Goal: Information Seeking & Learning: Find specific fact

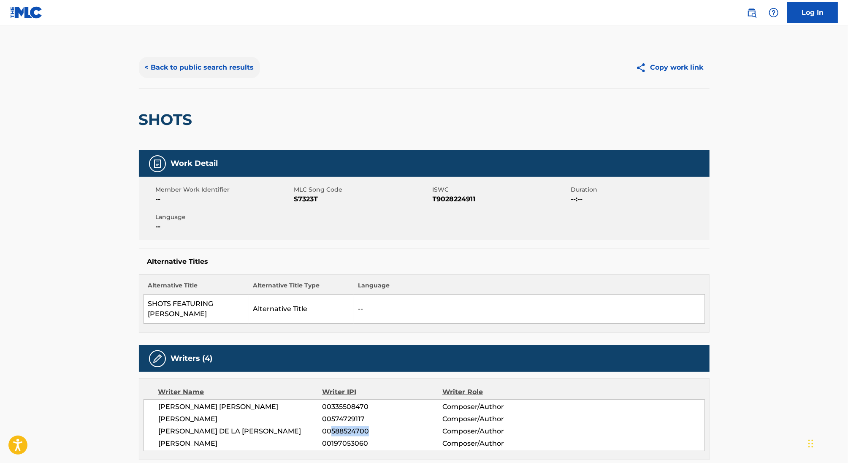
click at [171, 57] on button "< Back to public search results" at bounding box center [199, 67] width 121 height 21
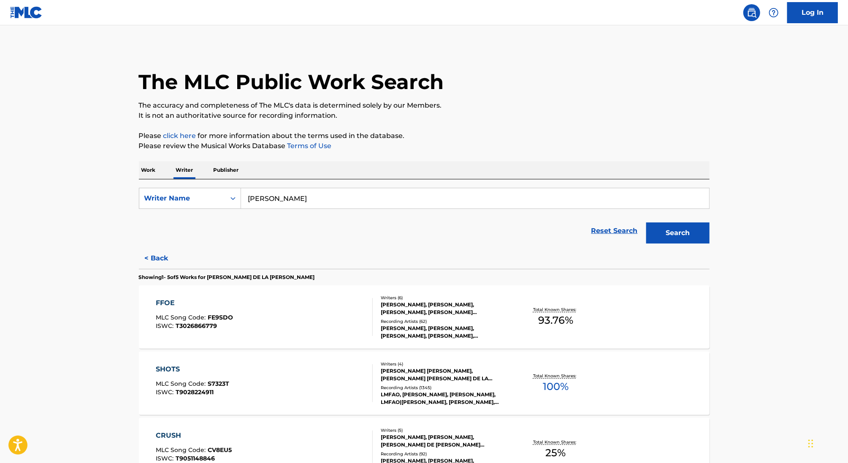
click at [149, 164] on p "Work" at bounding box center [148, 170] width 19 height 18
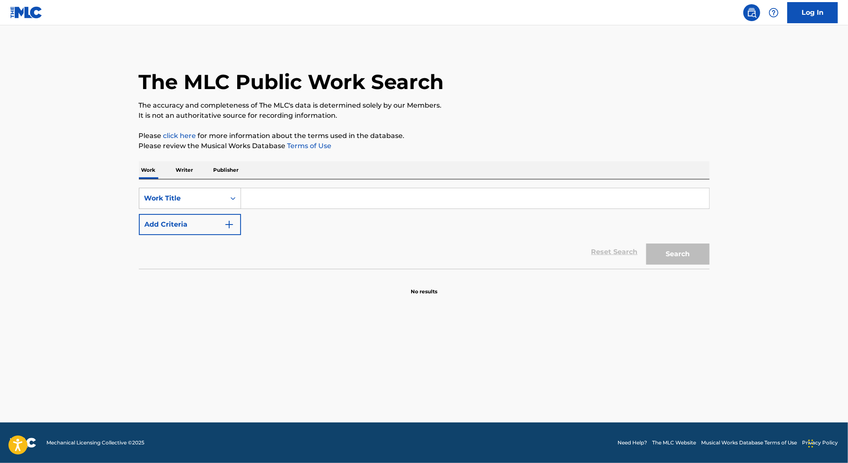
click at [171, 196] on div "Work Title" at bounding box center [182, 198] width 76 height 10
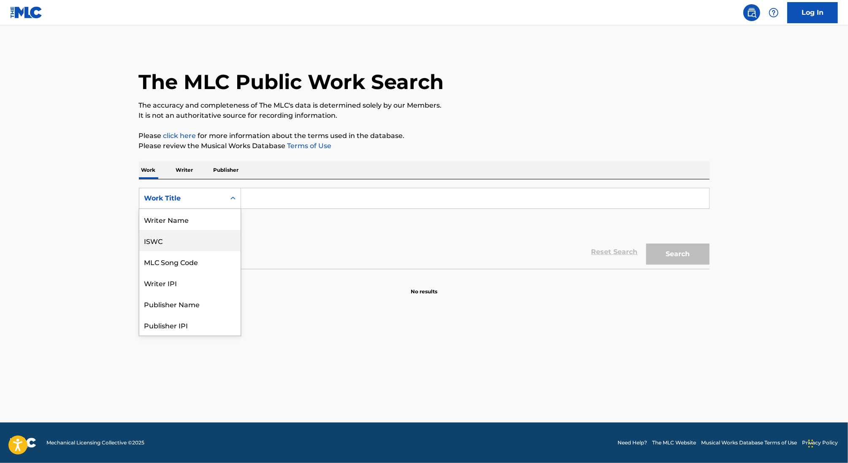
click at [179, 247] on div "ISWC" at bounding box center [189, 240] width 101 height 21
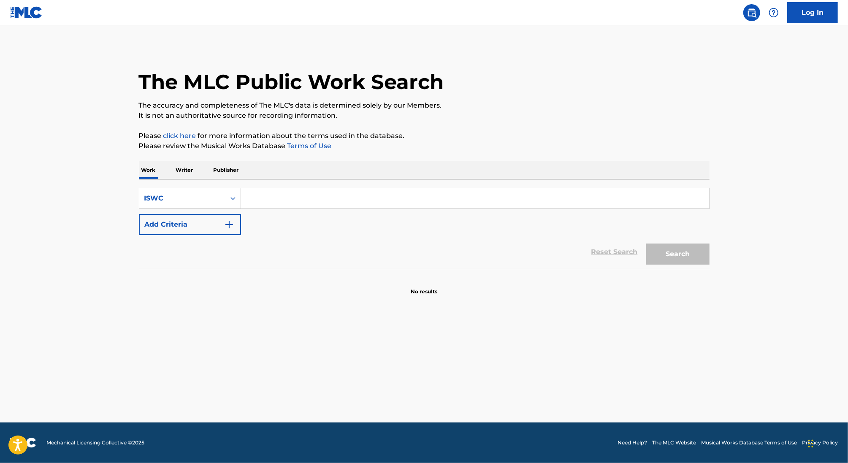
click at [271, 195] on input "Search Form" at bounding box center [475, 198] width 468 height 20
paste input "T9028224911"
type input "T9028224911"
click at [646, 244] on button "Search" at bounding box center [677, 254] width 63 height 21
click at [195, 198] on div "Work Title" at bounding box center [182, 198] width 76 height 10
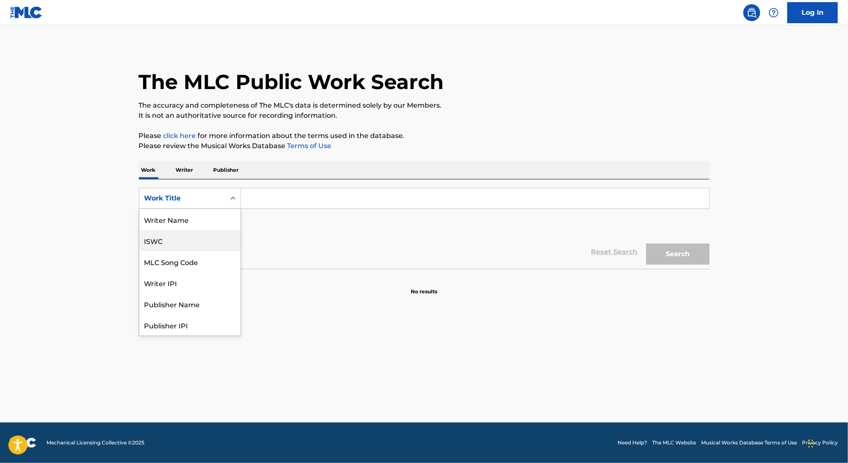
click at [182, 238] on div "ISWC" at bounding box center [189, 240] width 101 height 21
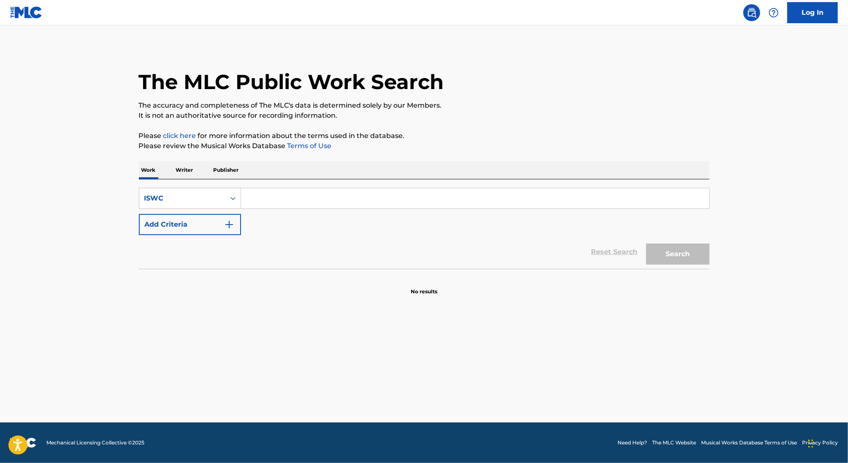
click at [304, 201] on input "Search Form" at bounding box center [475, 198] width 468 height 20
paste input "T9028224911"
type input "T9028224911"
click at [646, 244] on button "Search" at bounding box center [677, 254] width 63 height 21
click at [150, 165] on p "Work" at bounding box center [148, 170] width 19 height 18
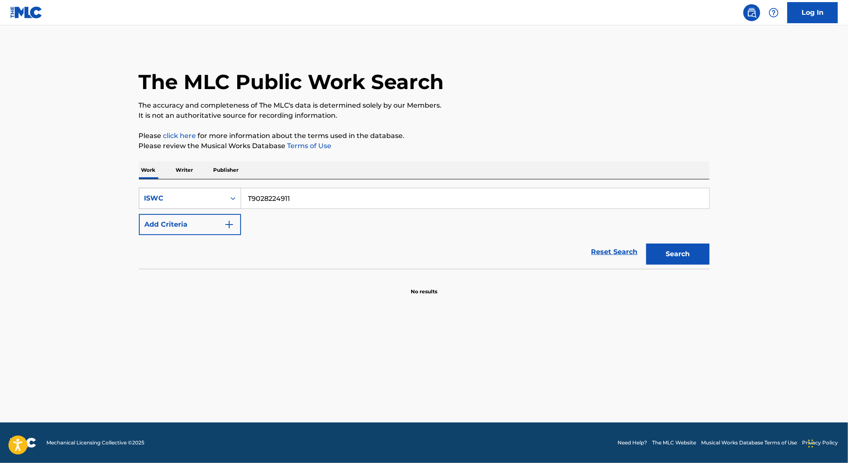
click at [174, 192] on div "ISWC" at bounding box center [182, 198] width 86 height 16
click at [177, 227] on div "Work Title" at bounding box center [189, 219] width 101 height 21
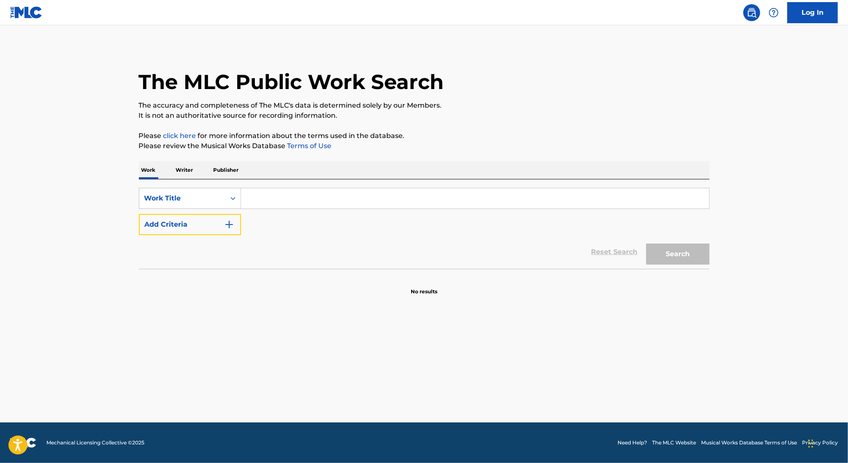
click at [177, 227] on button "Add Criteria" at bounding box center [190, 224] width 102 height 21
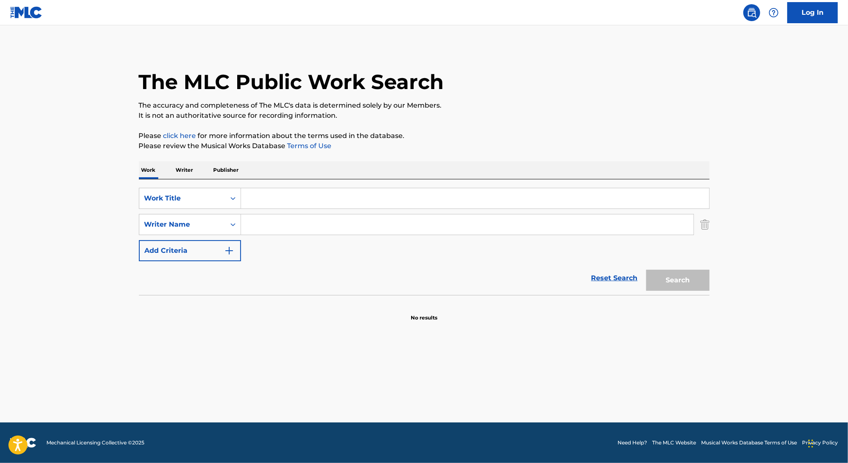
click at [281, 188] on input "Search Form" at bounding box center [475, 198] width 468 height 20
paste input "THE RETURN OF WOLFY"
type input "THE RETURN OF WOLFY"
click at [281, 230] on input "Search Form" at bounding box center [467, 224] width 453 height 20
type input "hedges"
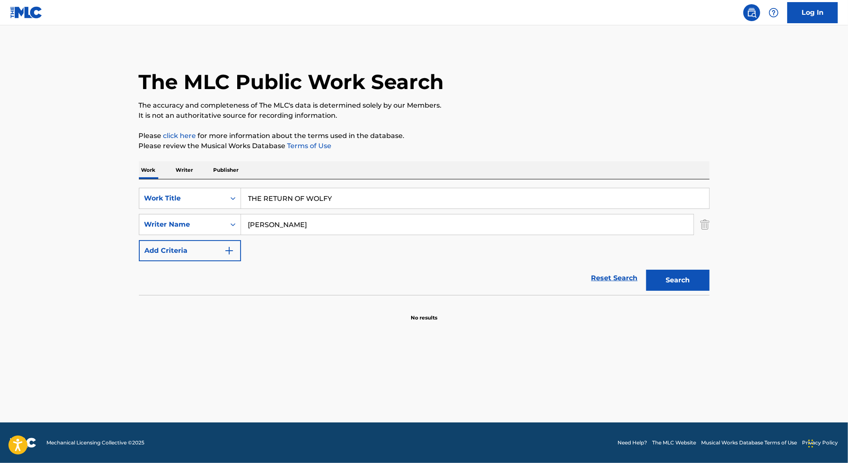
click at [646, 270] on button "Search" at bounding box center [677, 280] width 63 height 21
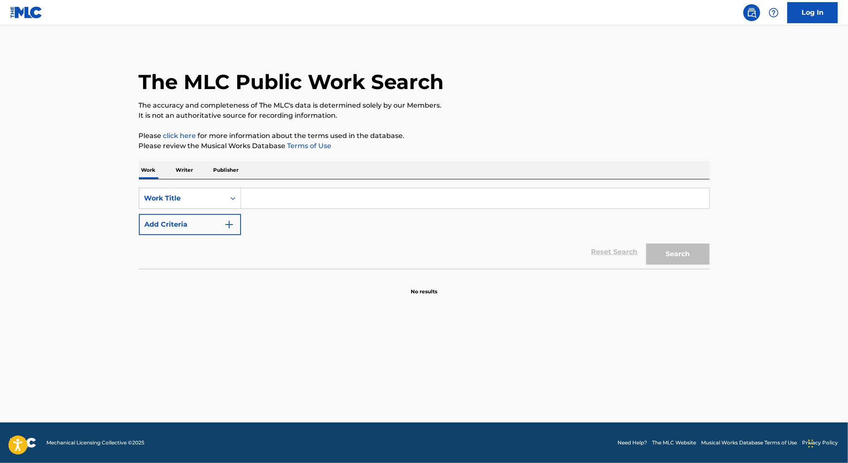
click at [299, 209] on div "SearchWithCriteriabe38f4e0-55c4-4293-bc7c-a391e677ab66 Work Title Add Criteria" at bounding box center [424, 211] width 571 height 47
click at [296, 201] on input "Search Form" at bounding box center [475, 198] width 468 height 20
paste input "THE RETURN OF WOLFY"
type input "THE RETURN OF WOLFY"
click at [646, 244] on button "Search" at bounding box center [677, 254] width 63 height 21
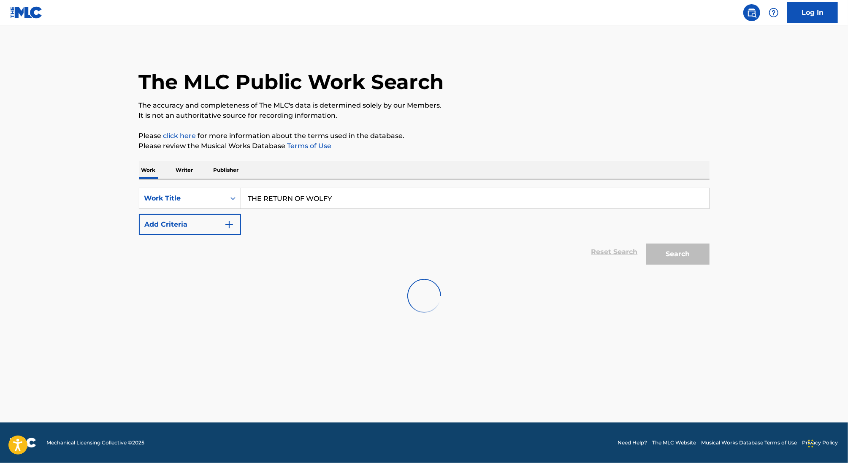
click at [422, 306] on img at bounding box center [424, 296] width 34 height 34
click at [806, 19] on link "Log In" at bounding box center [812, 12] width 51 height 21
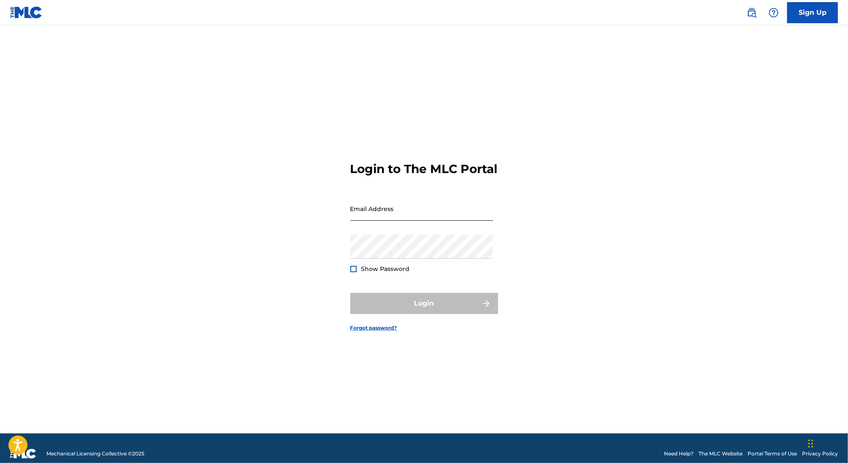
click at [388, 216] on input "Email Address" at bounding box center [421, 209] width 143 height 24
type input "jordan@duetti.co"
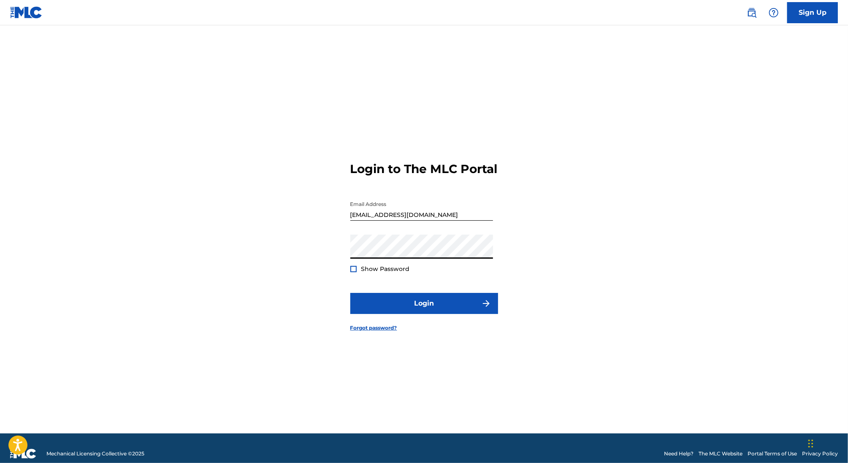
click at [350, 293] on button "Login" at bounding box center [424, 303] width 148 height 21
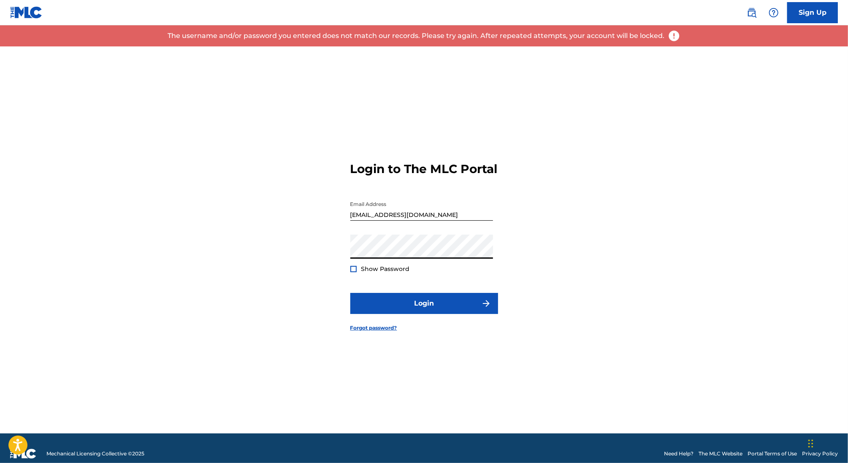
click at [293, 257] on div "Login to The MLC Portal Email Address jordan@duetti.co Password Show Password L…" at bounding box center [424, 239] width 591 height 387
click at [350, 293] on button "Login" at bounding box center [424, 303] width 148 height 21
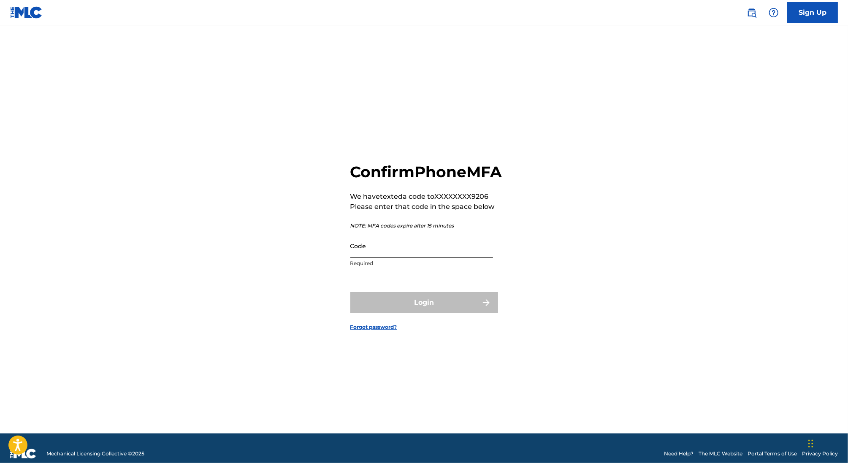
click at [360, 255] on input "Code" at bounding box center [421, 246] width 143 height 24
click at [402, 258] on input "Code" at bounding box center [421, 246] width 143 height 24
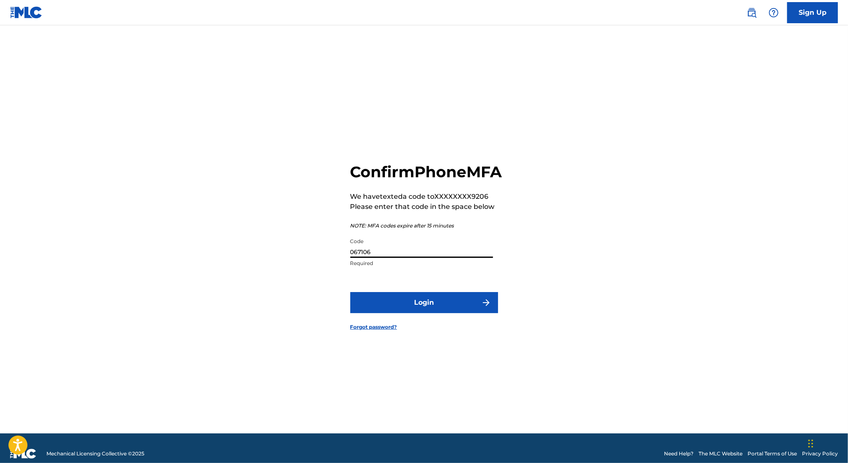
type input "067106"
click at [350, 292] on button "Login" at bounding box center [424, 302] width 148 height 21
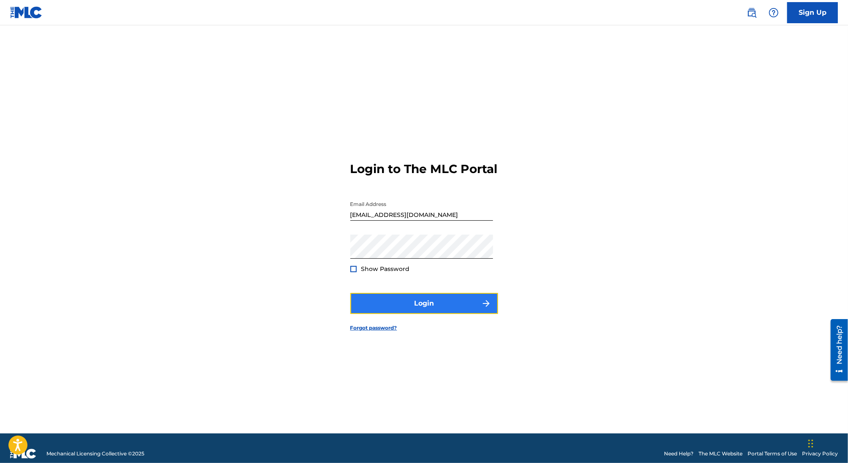
click at [377, 309] on button "Login" at bounding box center [424, 303] width 148 height 21
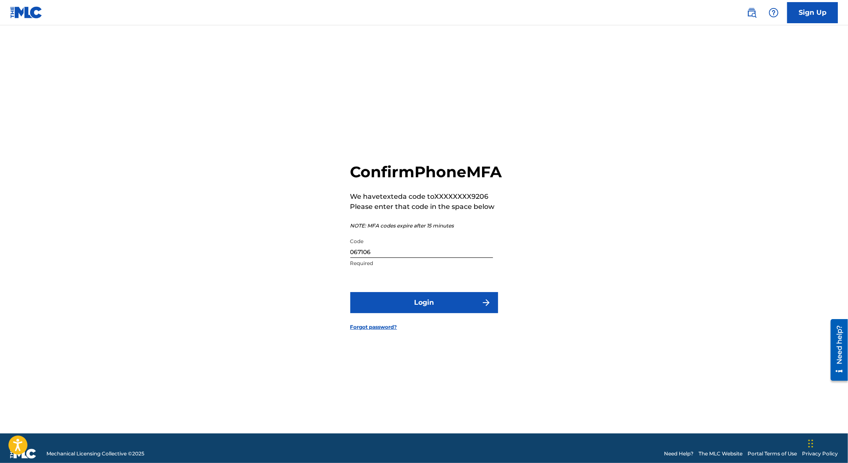
click at [399, 230] on p "NOTE: MFA codes expire after 15 minutes" at bounding box center [426, 226] width 152 height 8
drag, startPoint x: 386, startPoint y: 259, endPoint x: 304, endPoint y: 259, distance: 82.3
click at [304, 259] on div "Confirm Phone MFA We have texted a code to XXXXXXXX9206 Please enter that code …" at bounding box center [424, 239] width 591 height 387
type input "394668"
click at [350, 292] on button "Login" at bounding box center [424, 302] width 148 height 21
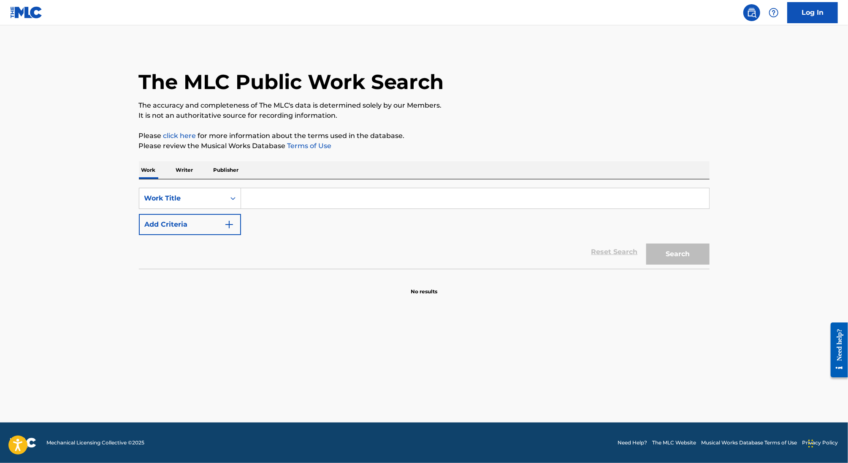
click at [285, 198] on input "Search Form" at bounding box center [475, 198] width 468 height 20
paste input "THE RETURN OF WOLFY"
type input "THE RETURN OF WOLFY"
click at [646, 244] on button "Search" at bounding box center [677, 254] width 63 height 21
click at [194, 167] on p "Writer" at bounding box center [184, 170] width 22 height 18
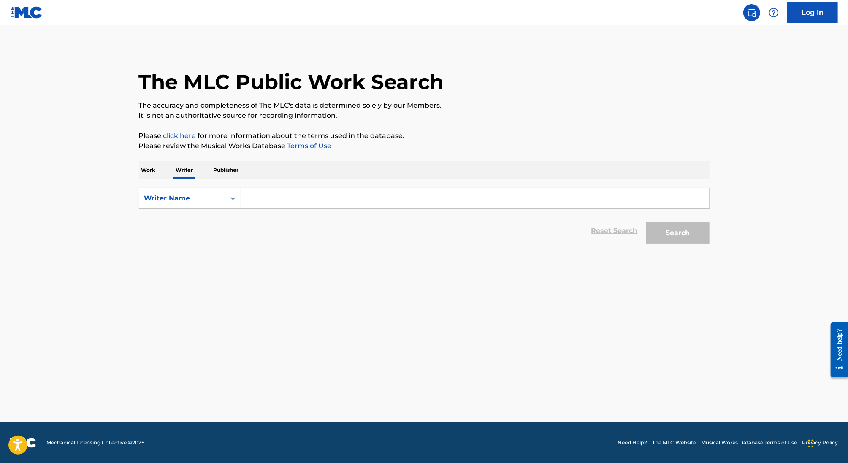
click at [286, 197] on input "Search Form" at bounding box center [475, 198] width 468 height 20
type input "RAY HEDGES"
click at [646, 222] on button "Search" at bounding box center [677, 232] width 63 height 21
click at [144, 160] on div "The MLC Public Work Search The accuracy and completeness of The MLC's data is d…" at bounding box center [424, 146] width 591 height 201
click at [146, 163] on p "Work" at bounding box center [148, 170] width 19 height 18
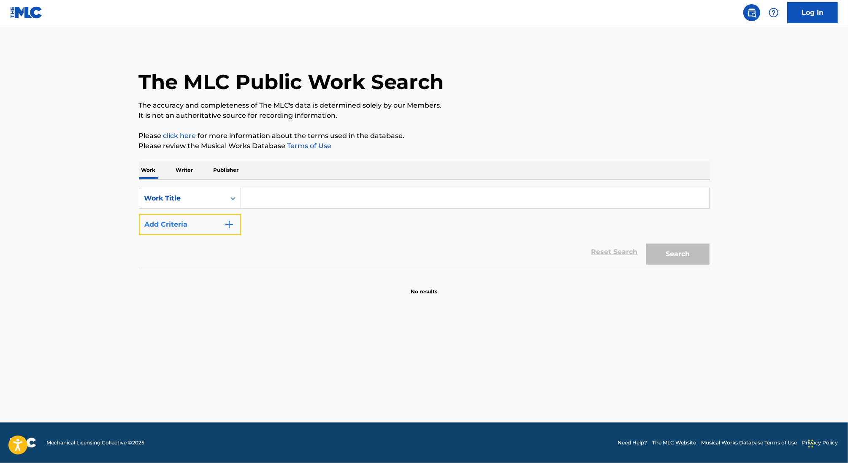
click at [229, 227] on img "Search Form" at bounding box center [229, 225] width 10 height 10
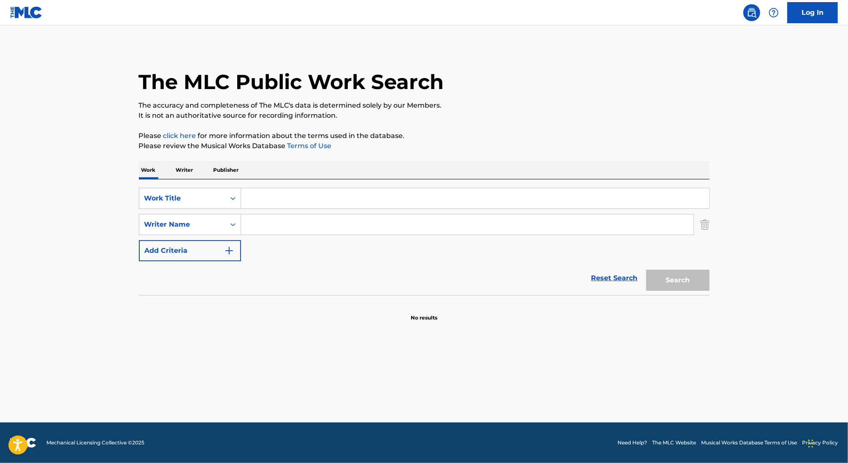
click at [295, 197] on input "Search Form" at bounding box center [475, 198] width 468 height 20
type input "RETURN OF WOLFY"
click at [646, 270] on button "Search" at bounding box center [677, 280] width 63 height 21
click at [698, 286] on button "Search" at bounding box center [677, 280] width 63 height 21
